Goal: Information Seeking & Learning: Learn about a topic

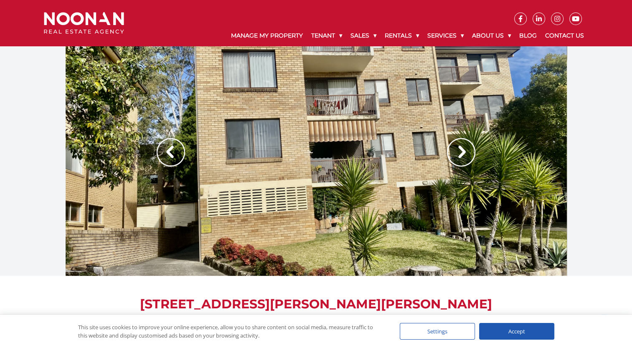
click at [461, 156] on img at bounding box center [461, 152] width 28 height 28
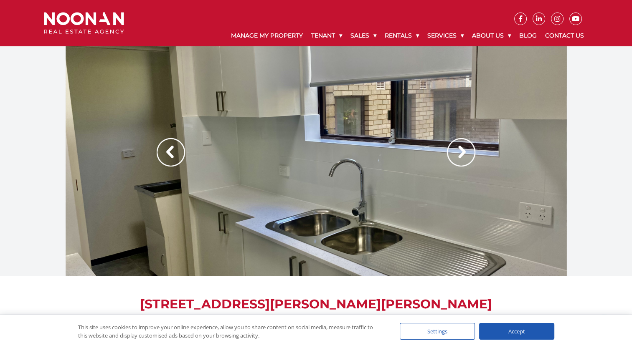
click at [461, 156] on img at bounding box center [461, 152] width 28 height 28
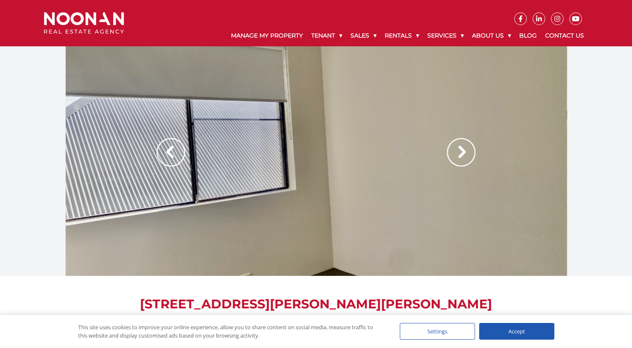
click at [461, 156] on img at bounding box center [461, 152] width 28 height 28
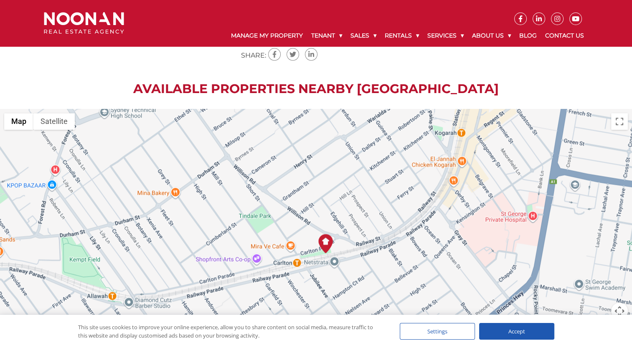
scroll to position [1024, 0]
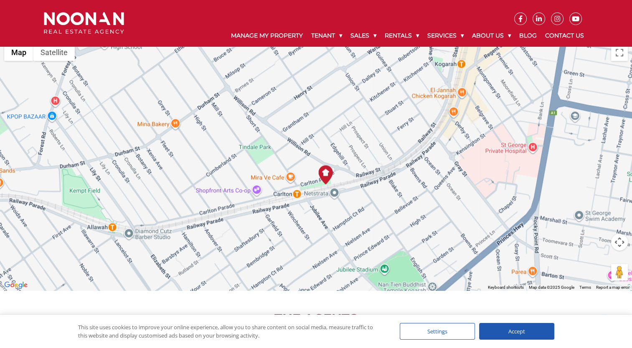
scroll to position [1101, 0]
